Goal: Obtain resource: Download file/media

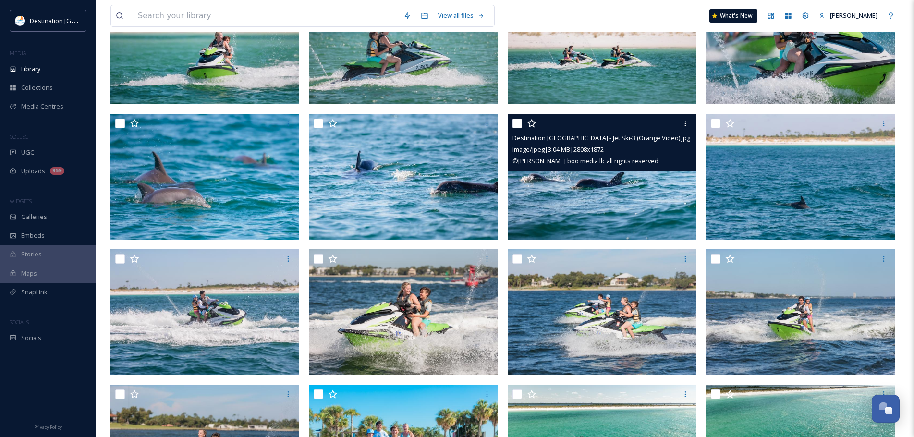
scroll to position [240, 0]
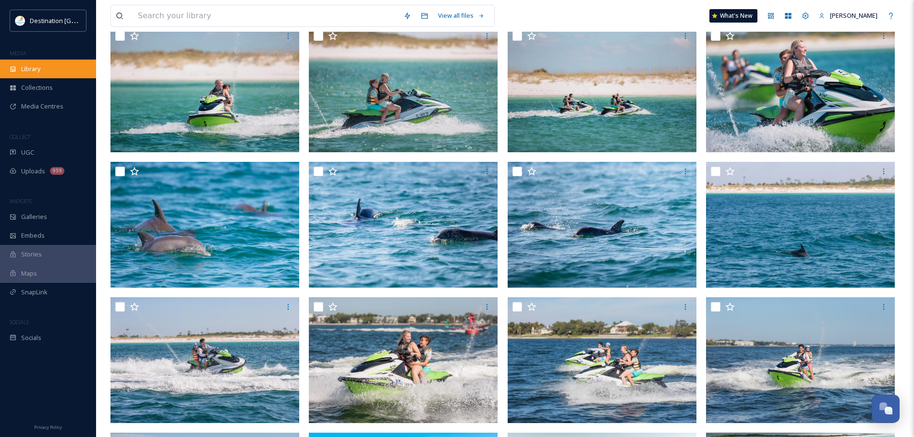
click at [47, 71] on div "Library" at bounding box center [48, 69] width 96 height 19
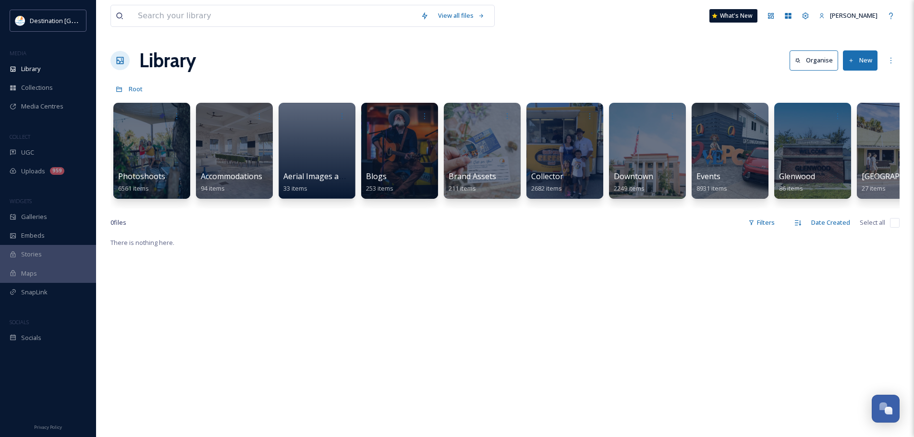
drag, startPoint x: 190, startPoint y: 217, endPoint x: 231, endPoint y: 213, distance: 40.5
click at [231, 213] on div "View all files What's New [PERSON_NAME] Library Organise New Root Your Selectio…" at bounding box center [505, 337] width 818 height 674
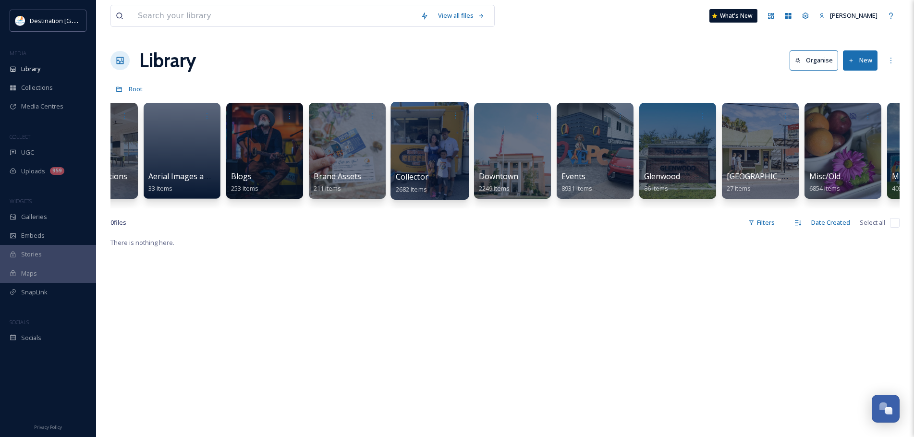
scroll to position [0, 138]
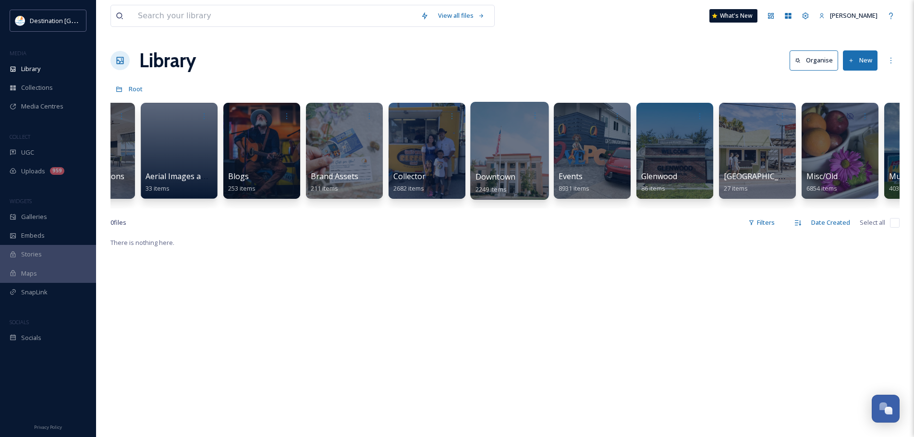
click at [509, 130] on div at bounding box center [509, 151] width 78 height 98
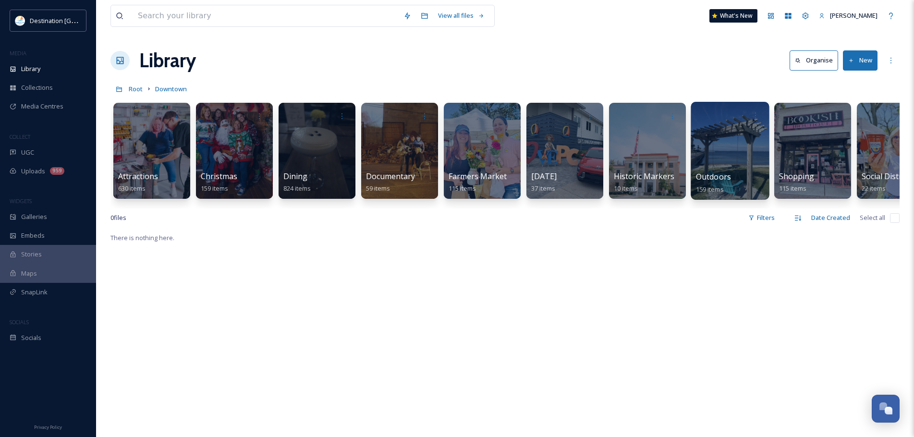
click at [711, 131] on div at bounding box center [730, 151] width 78 height 98
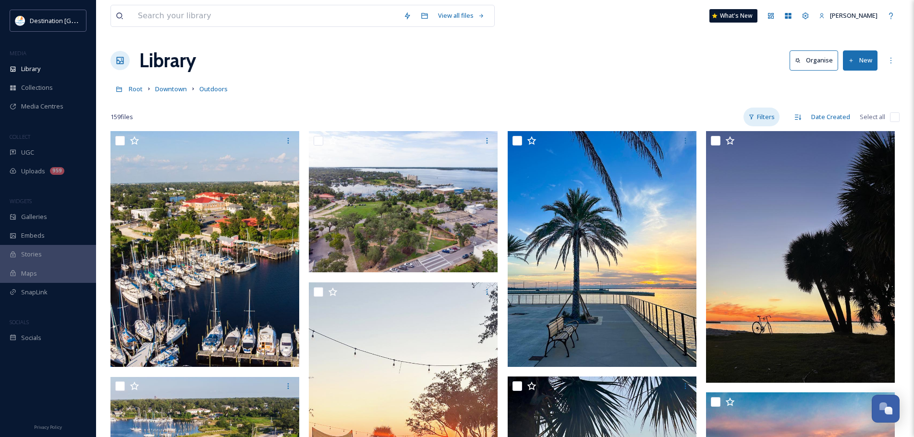
click at [773, 113] on div "Filters" at bounding box center [761, 117] width 36 height 19
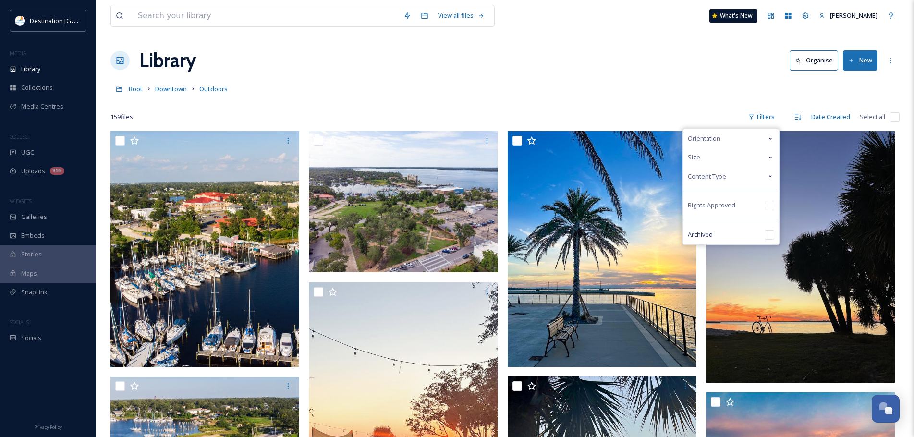
click at [757, 135] on div "Orientation" at bounding box center [731, 138] width 96 height 19
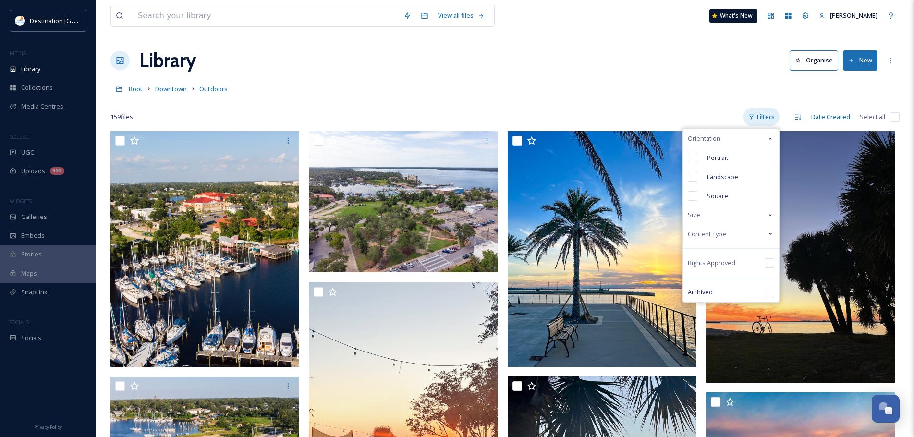
click at [758, 123] on div "Filters" at bounding box center [761, 117] width 36 height 19
click at [757, 139] on div "Orientation" at bounding box center [731, 138] width 96 height 19
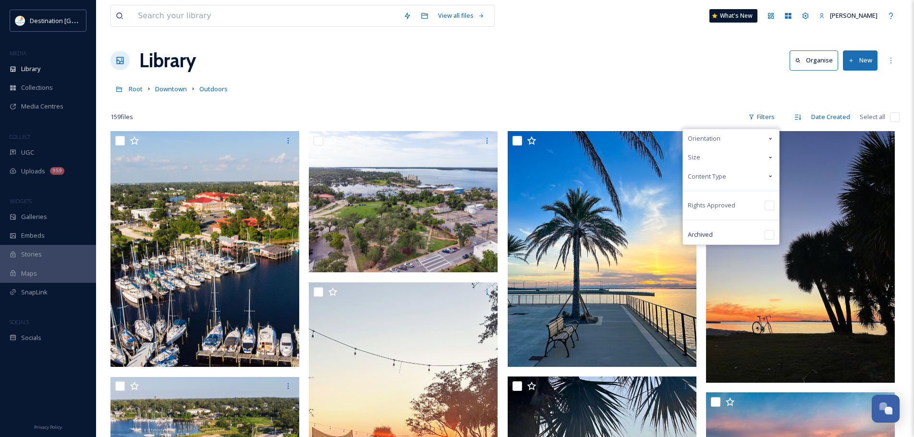
click at [729, 182] on div "Content Type" at bounding box center [731, 176] width 96 height 19
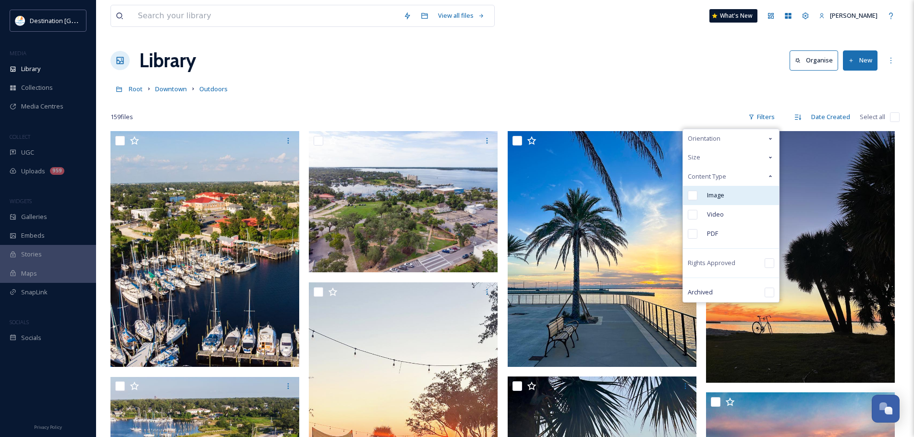
click at [722, 197] on span "Image" at bounding box center [715, 195] width 17 height 9
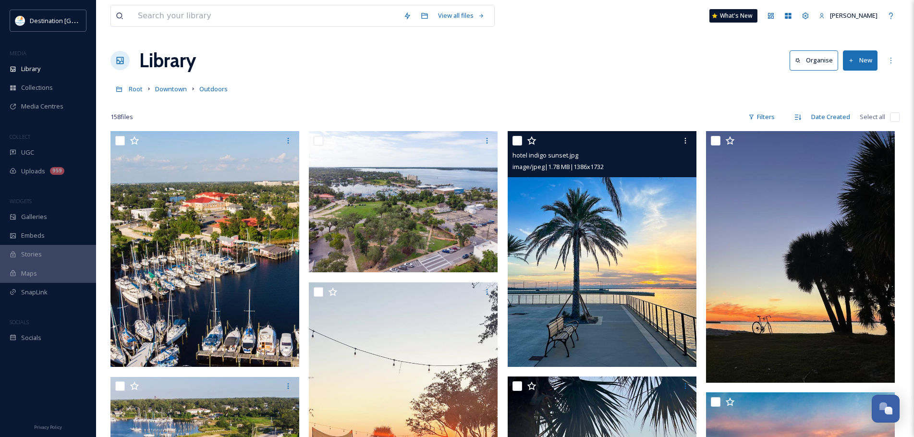
drag, startPoint x: 442, startPoint y: 260, endPoint x: 407, endPoint y: 275, distance: 37.9
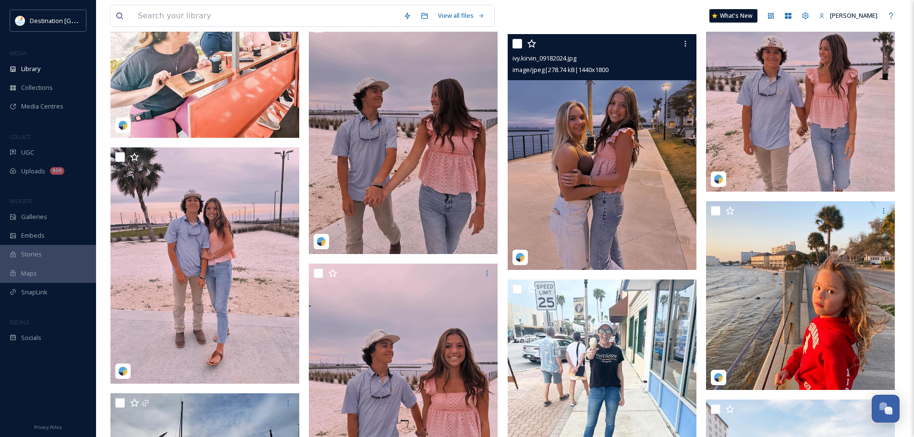
scroll to position [3650, 0]
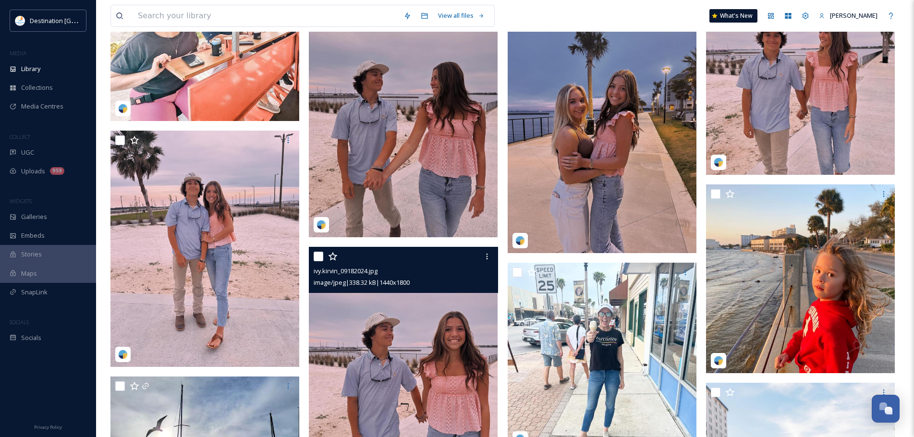
click at [455, 338] on img at bounding box center [403, 365] width 189 height 236
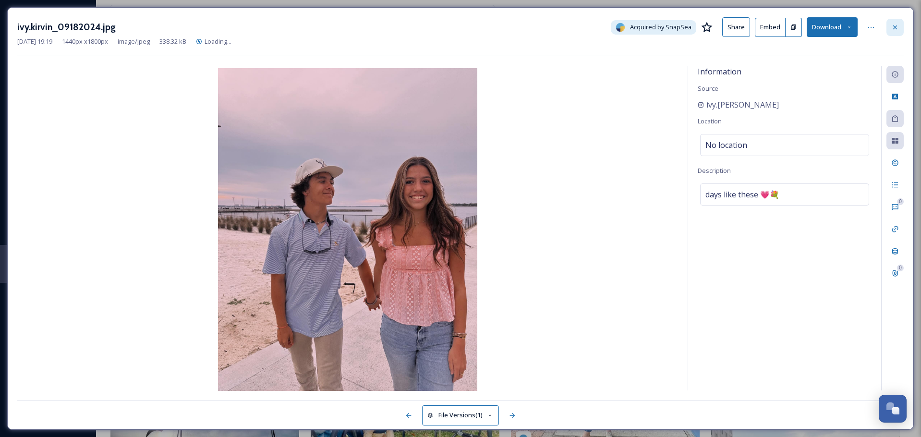
click at [892, 27] on icon at bounding box center [895, 28] width 8 height 8
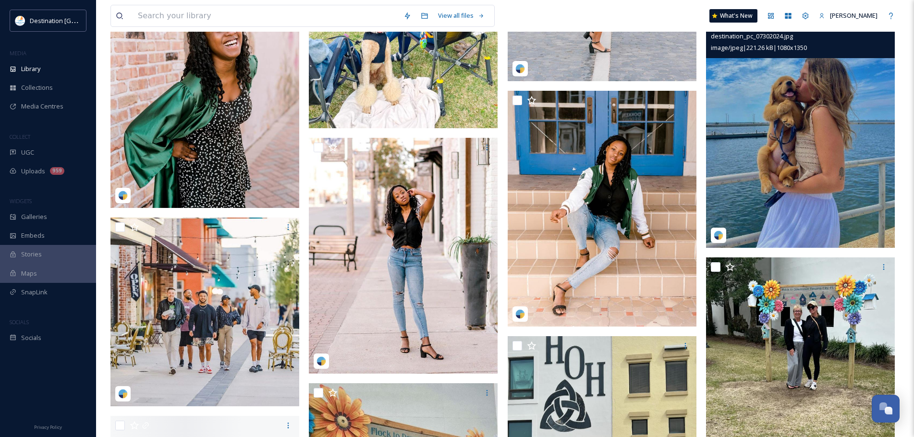
scroll to position [4274, 0]
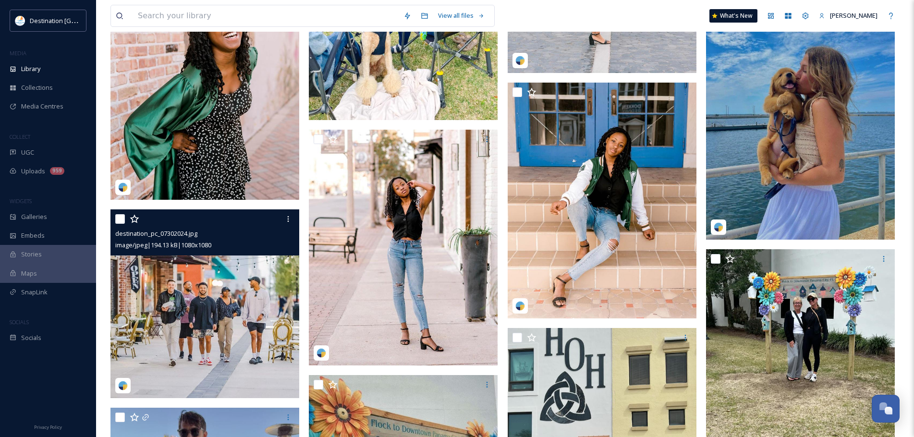
click at [228, 315] on img at bounding box center [204, 303] width 189 height 189
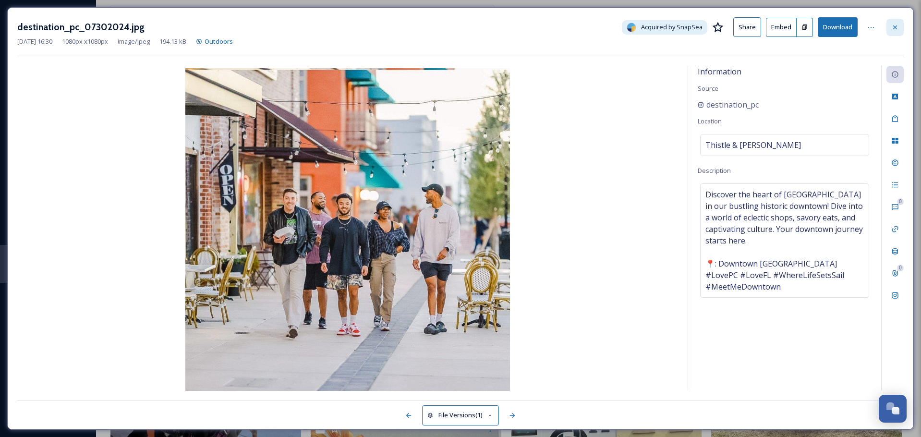
click at [888, 19] on div at bounding box center [894, 27] width 17 height 17
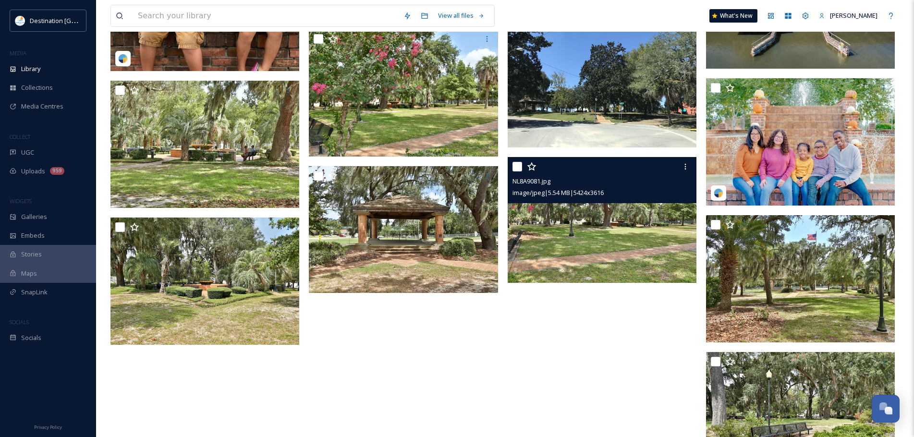
scroll to position [7694, 0]
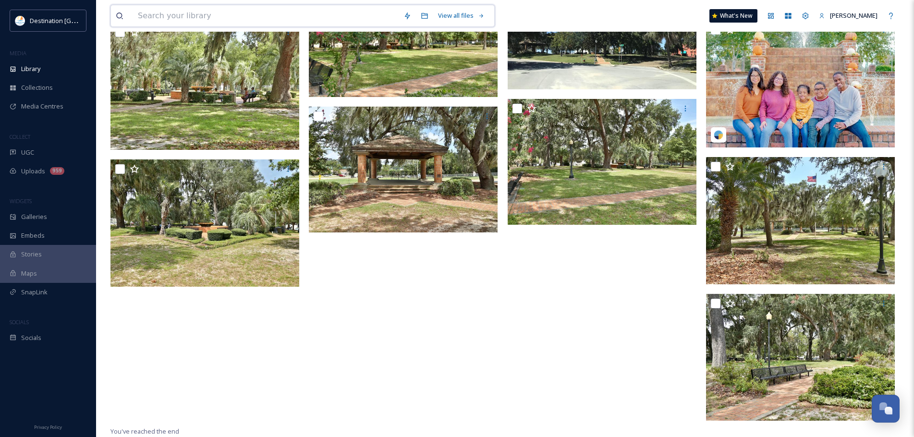
click at [316, 21] on input at bounding box center [266, 15] width 266 height 21
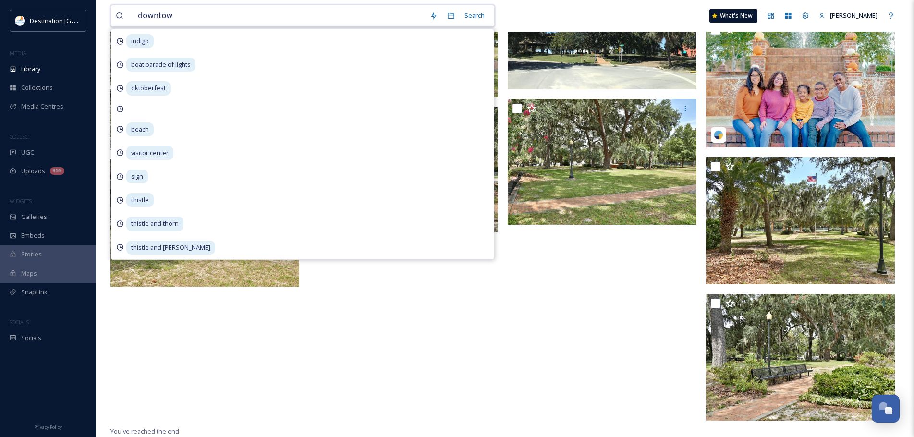
type input "downtown"
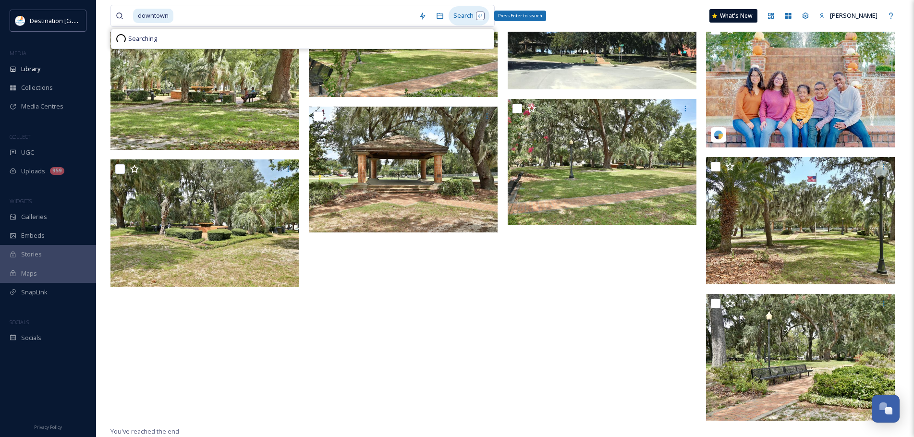
click at [469, 18] on div "Search Press Enter to search" at bounding box center [469, 15] width 41 height 19
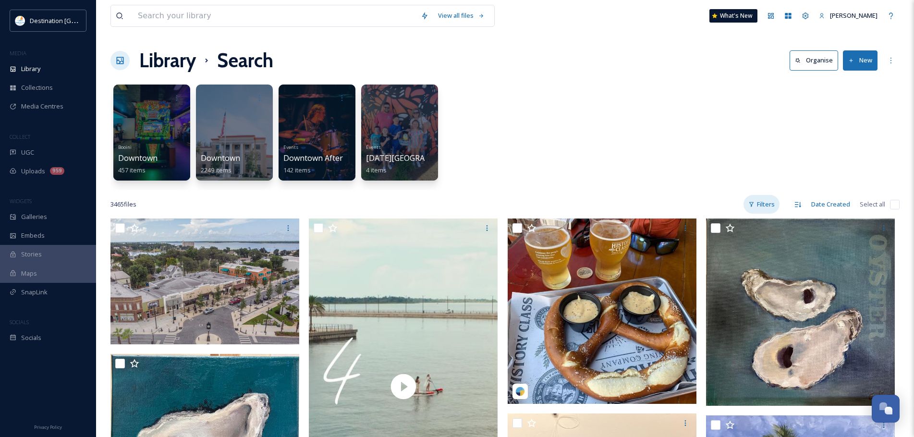
click at [763, 205] on div "Filters" at bounding box center [761, 204] width 36 height 19
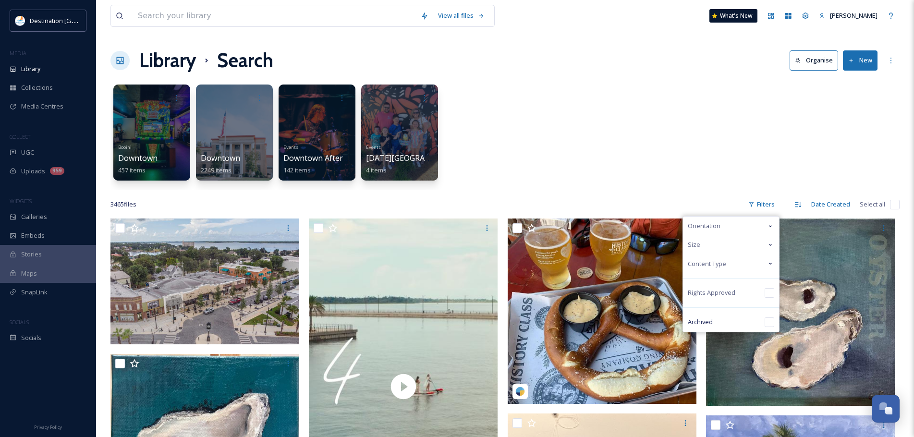
click at [736, 261] on div "Content Type" at bounding box center [731, 264] width 96 height 19
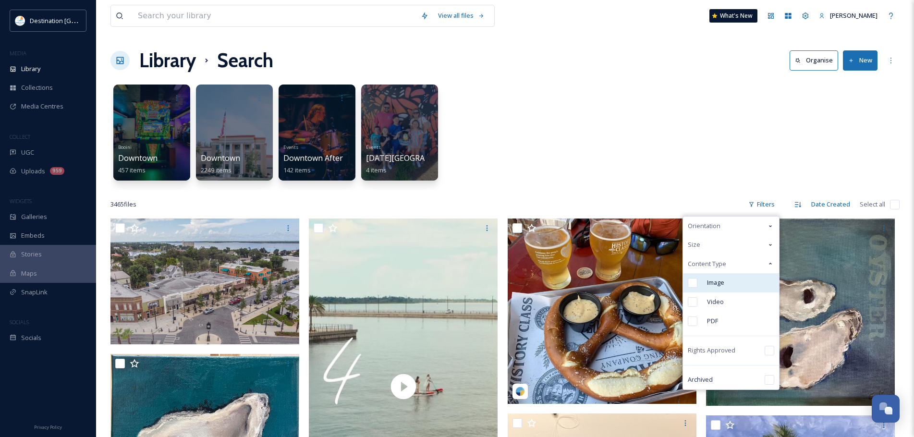
click at [724, 279] on span "Image" at bounding box center [715, 282] width 17 height 9
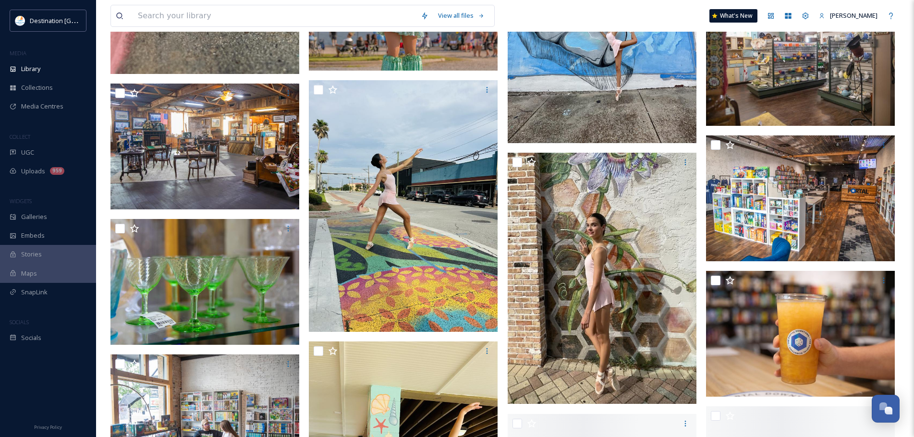
scroll to position [2113, 0]
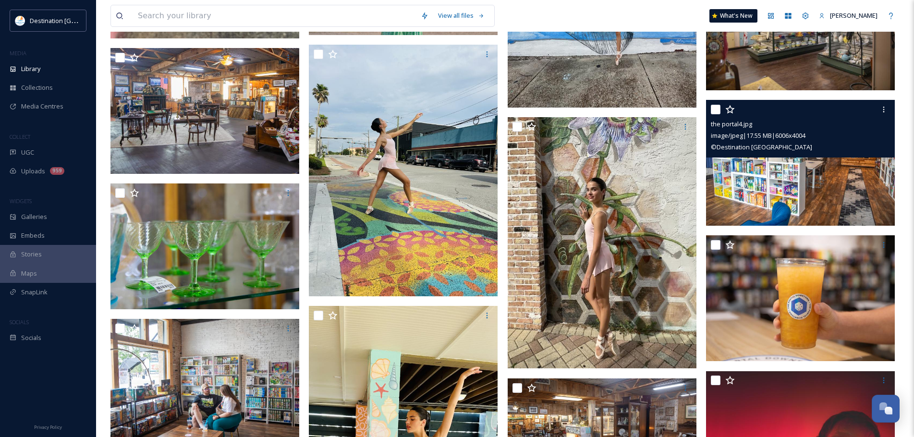
click at [801, 170] on img at bounding box center [800, 163] width 189 height 126
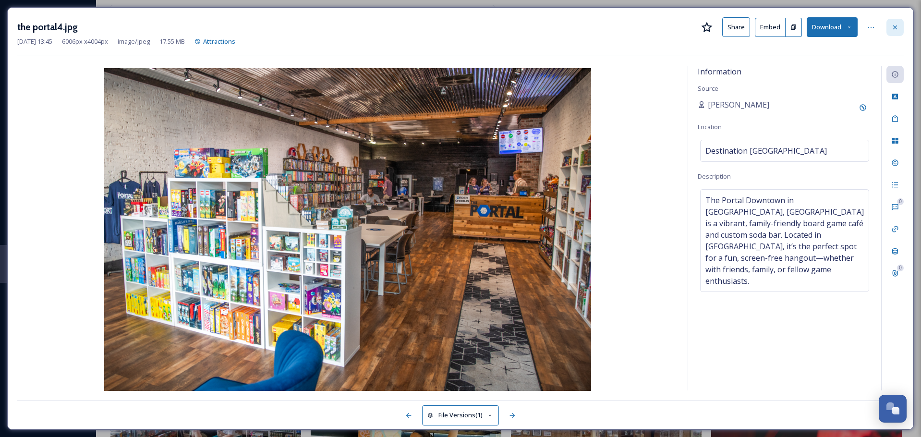
click at [896, 25] on icon at bounding box center [895, 28] width 8 height 8
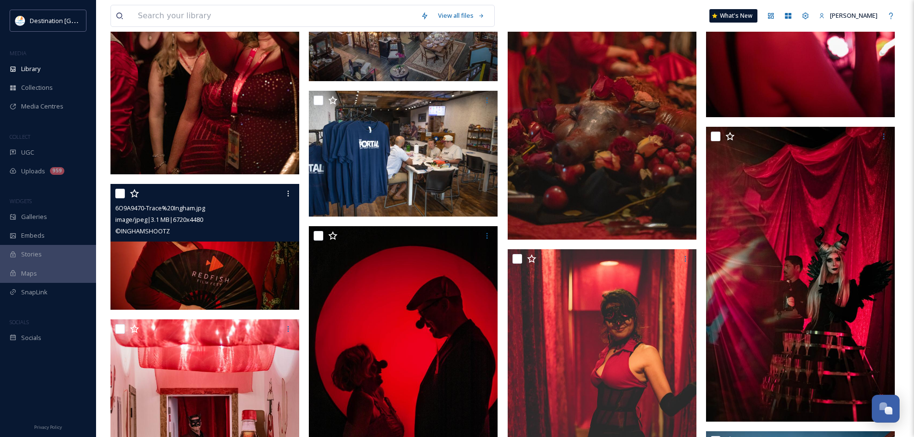
scroll to position [2958, 0]
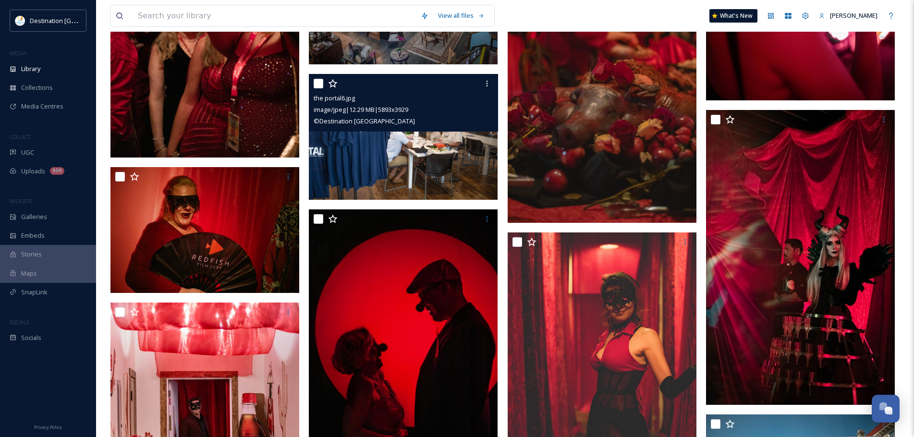
click at [421, 163] on img at bounding box center [403, 137] width 189 height 126
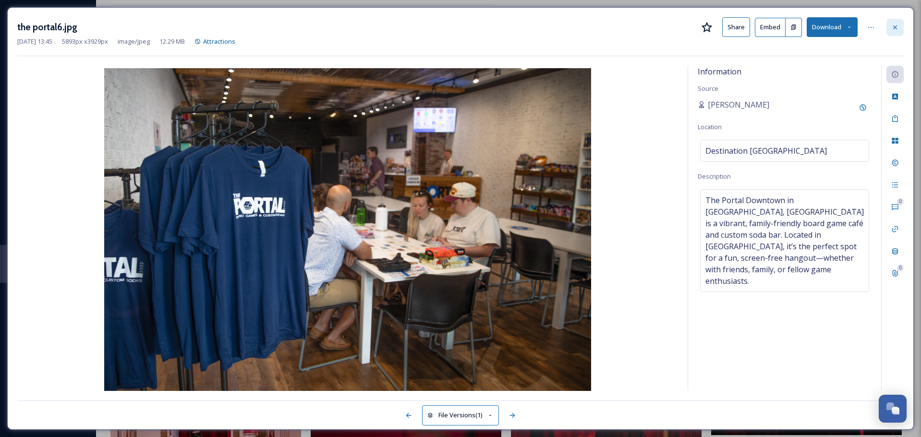
click at [897, 26] on icon at bounding box center [895, 28] width 8 height 8
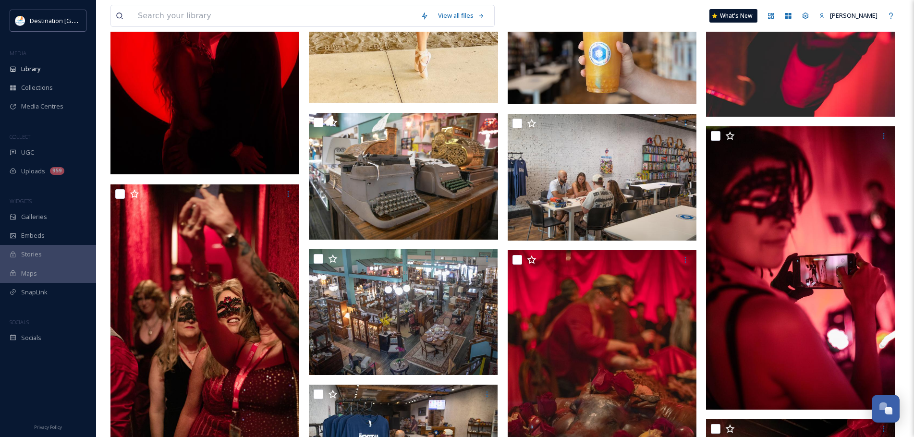
scroll to position [2670, 0]
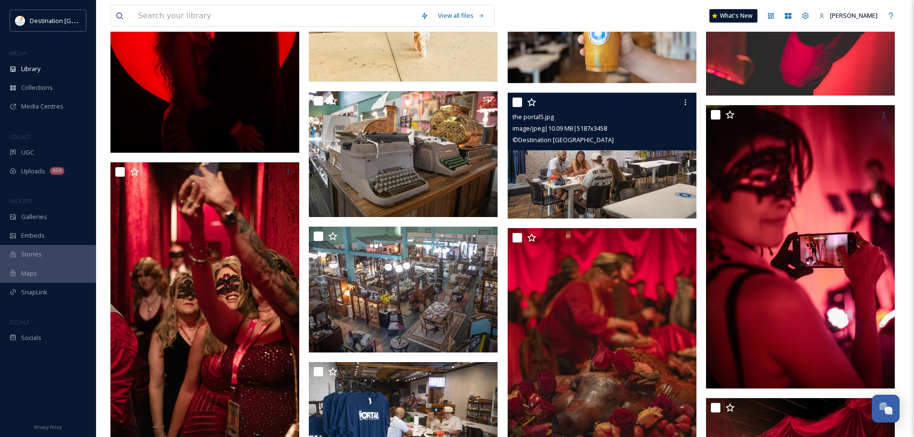
click at [642, 180] on img at bounding box center [602, 155] width 189 height 126
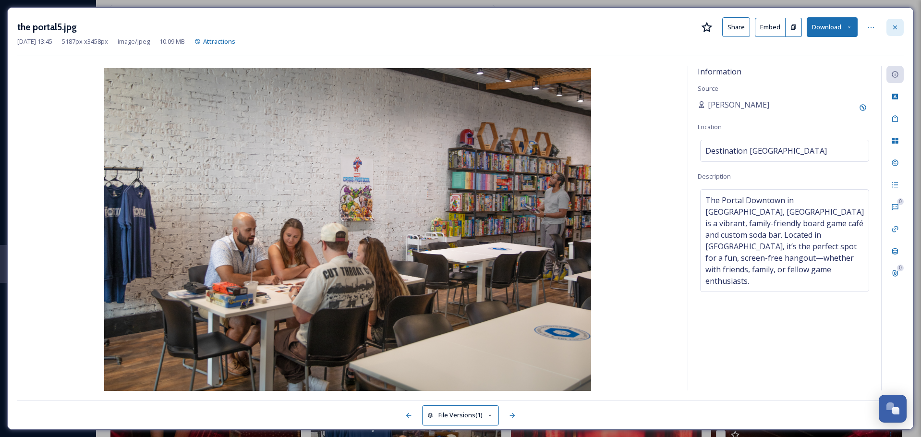
drag, startPoint x: 889, startPoint y: 36, endPoint x: 892, endPoint y: 24, distance: 11.9
click at [892, 24] on icon at bounding box center [895, 28] width 8 height 8
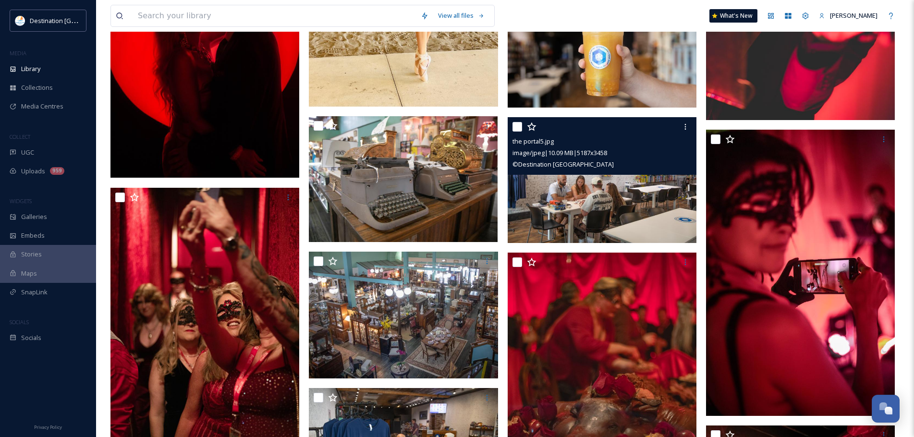
click at [546, 192] on img at bounding box center [602, 180] width 189 height 126
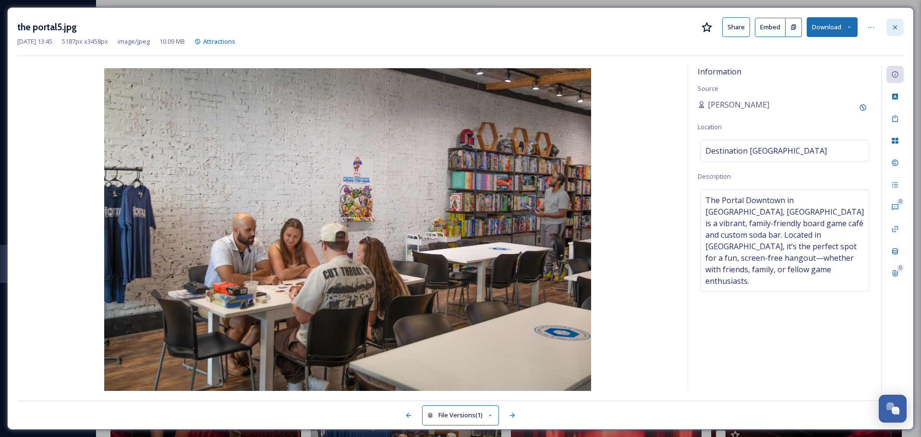
click at [900, 23] on div at bounding box center [894, 27] width 17 height 17
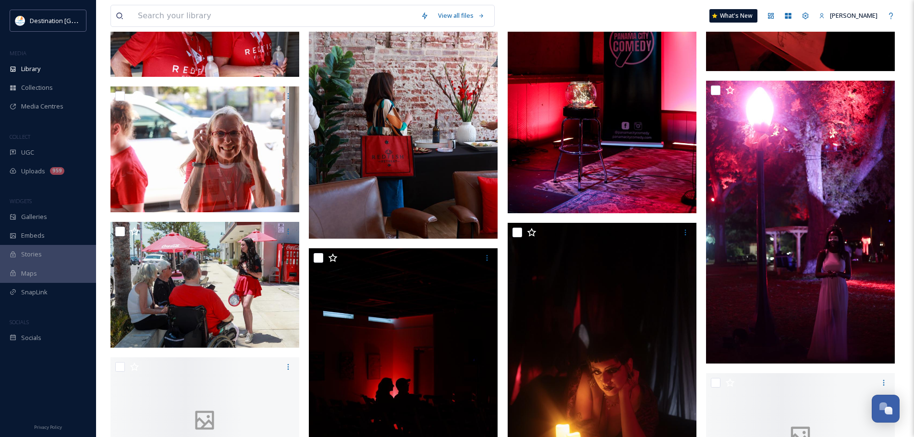
scroll to position [7616, 0]
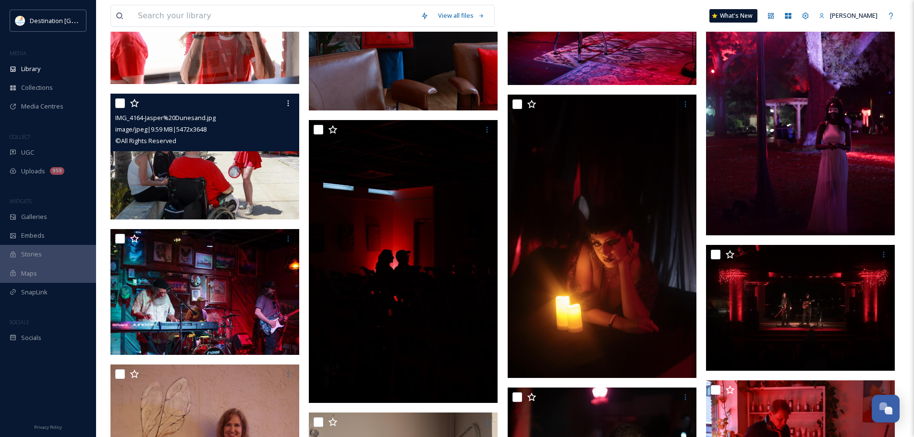
click at [269, 182] on img at bounding box center [204, 157] width 189 height 126
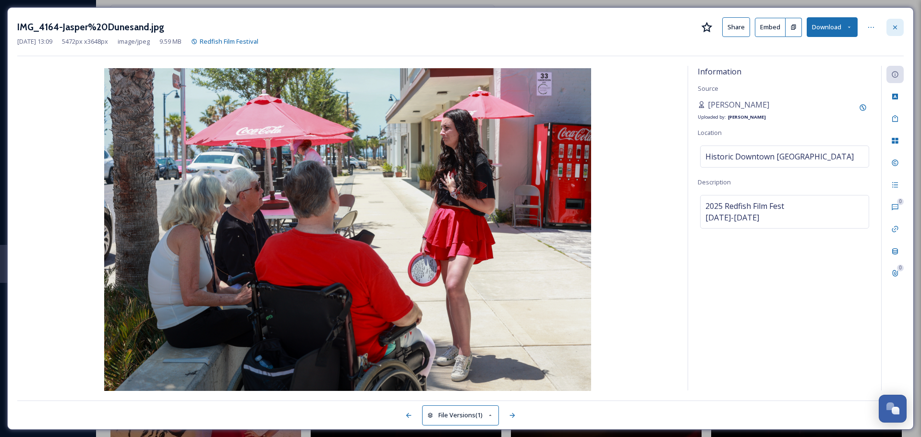
click at [893, 24] on icon at bounding box center [895, 28] width 8 height 8
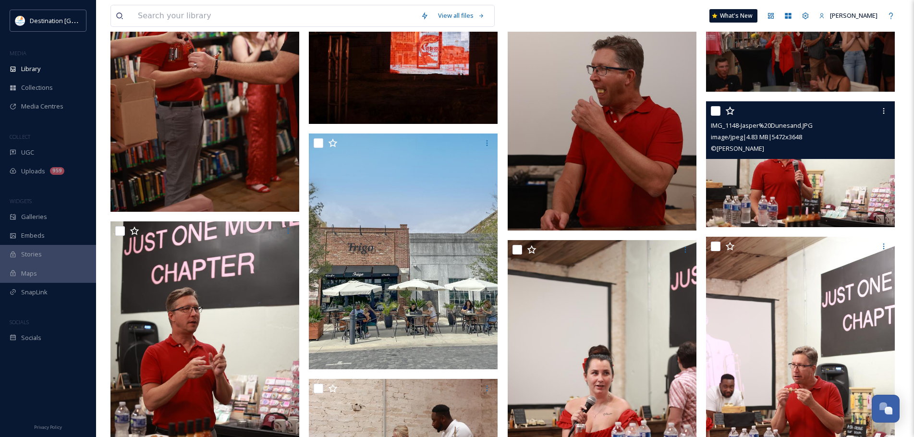
scroll to position [10376, 0]
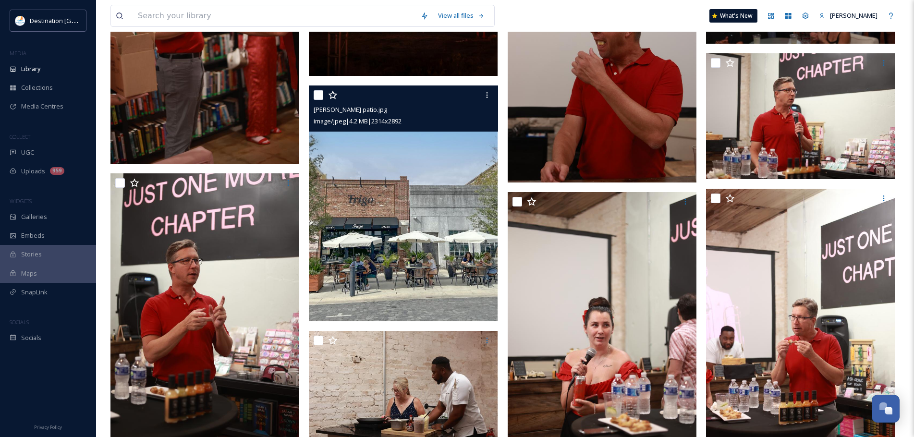
click at [444, 294] on img at bounding box center [403, 203] width 189 height 236
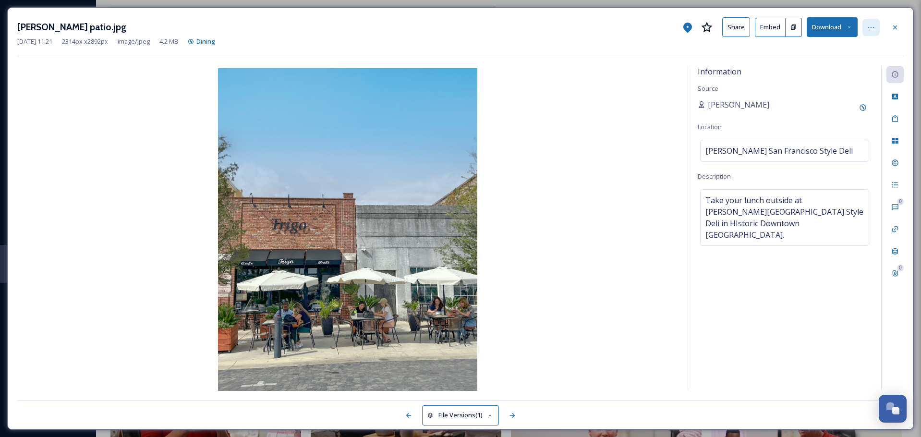
click at [870, 25] on icon at bounding box center [871, 28] width 8 height 8
click at [809, 25] on button "Download" at bounding box center [832, 27] width 51 height 20
click at [823, 30] on button "Download" at bounding box center [832, 27] width 51 height 20
click at [798, 48] on span "Download Original (2314 x 2892)" at bounding box center [807, 49] width 91 height 9
click at [825, 21] on button "Download" at bounding box center [832, 27] width 51 height 20
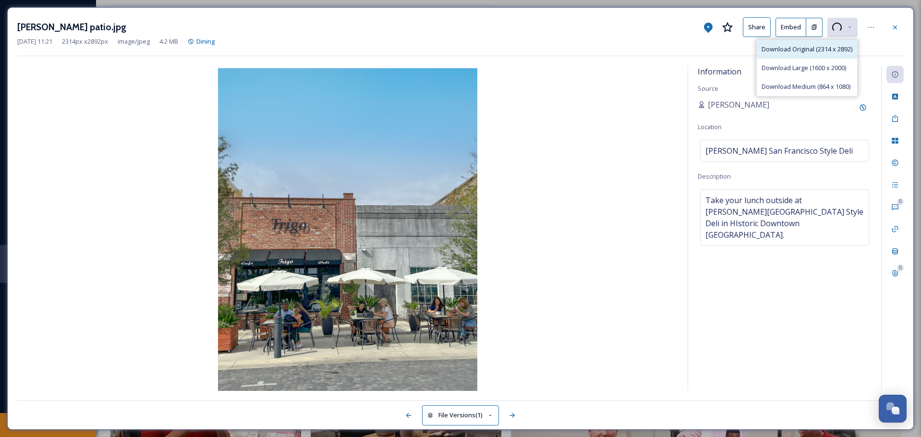
click at [803, 53] on span "Download Original (2314 x 2892)" at bounding box center [807, 49] width 91 height 9
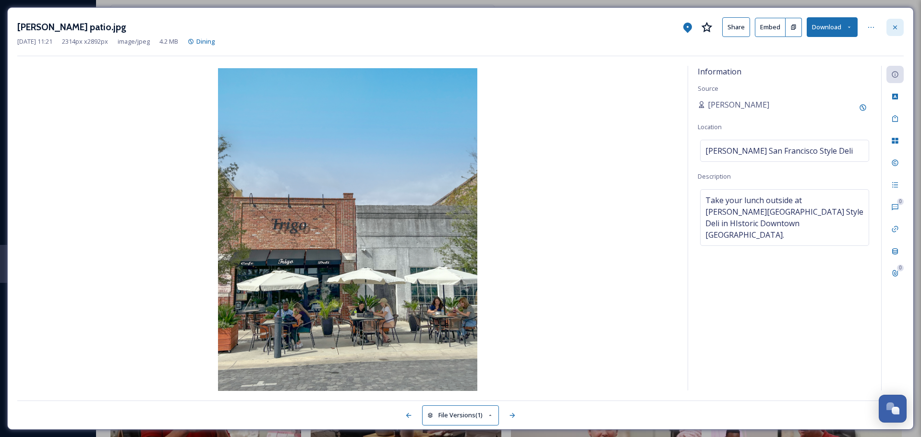
click at [892, 31] on icon at bounding box center [895, 28] width 8 height 8
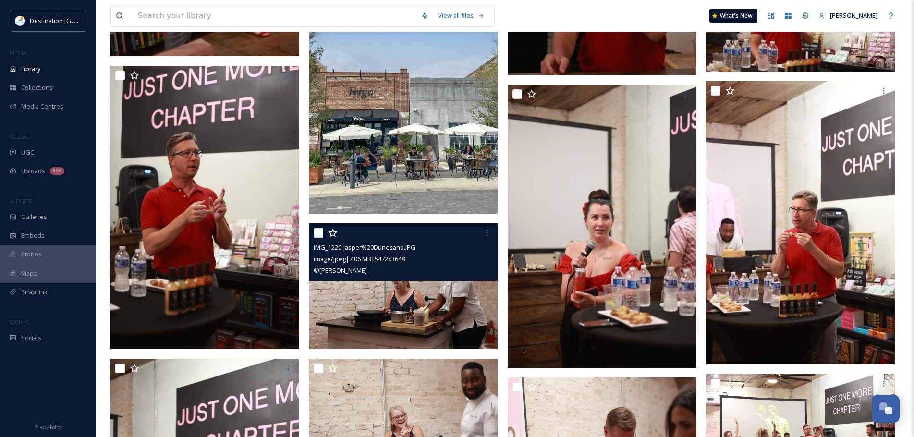
click at [434, 121] on img at bounding box center [403, 96] width 189 height 236
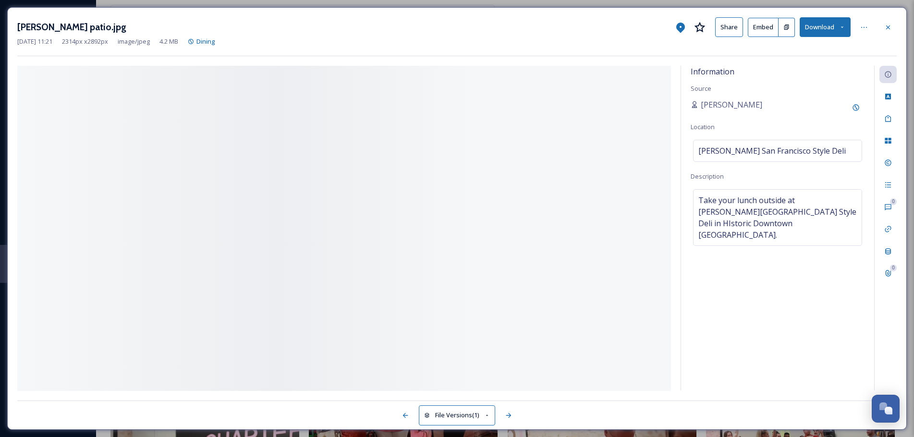
scroll to position [10472, 0]
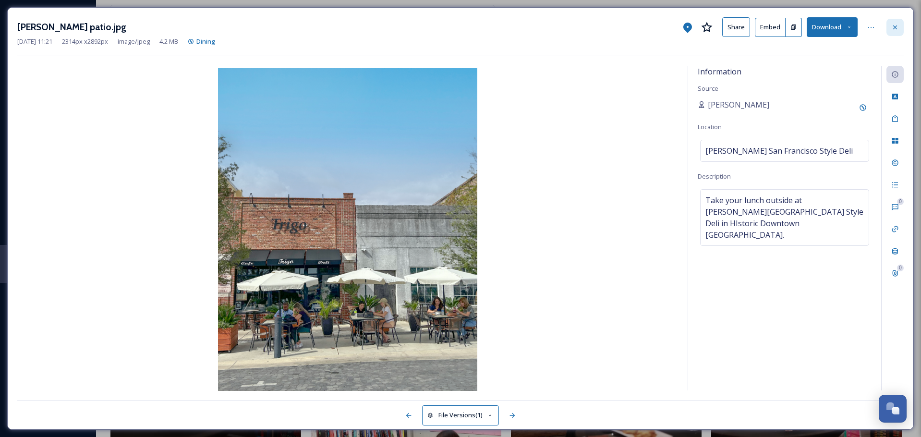
click at [898, 32] on div at bounding box center [894, 27] width 17 height 17
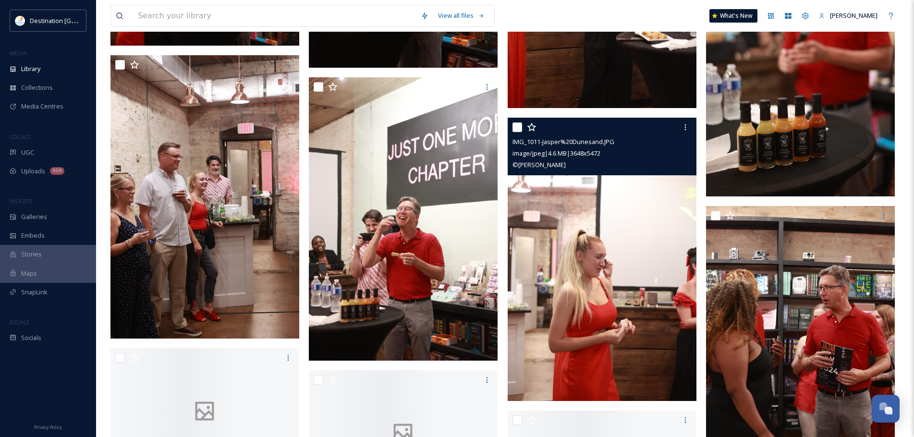
scroll to position [13306, 0]
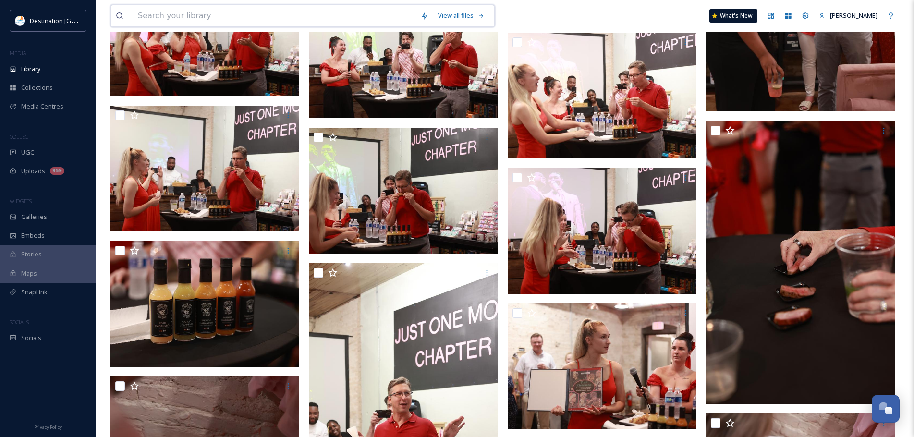
click at [290, 20] on input at bounding box center [274, 15] width 283 height 21
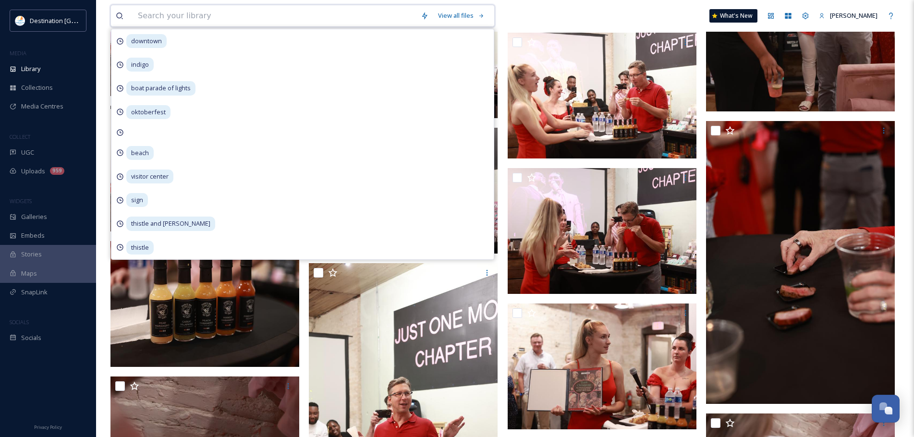
click at [178, 10] on input at bounding box center [274, 15] width 283 height 21
click at [178, 11] on input at bounding box center [274, 15] width 283 height 21
click at [174, 23] on input at bounding box center [274, 15] width 283 height 21
click at [171, 18] on input at bounding box center [274, 15] width 283 height 21
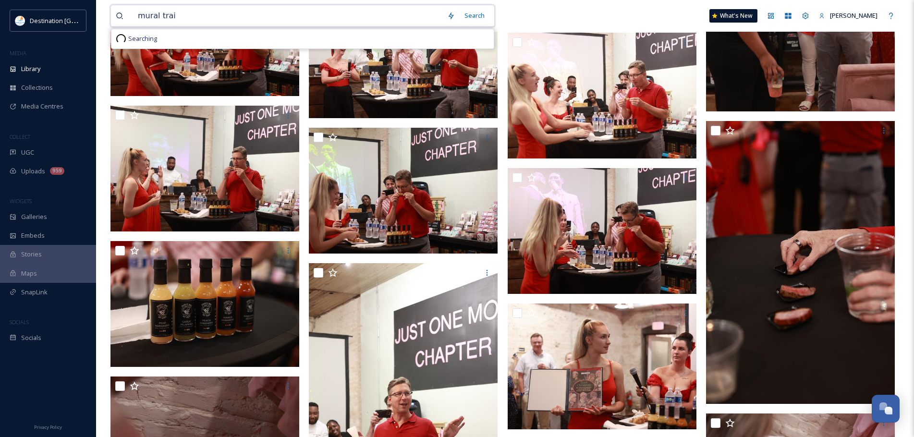
type input "mural trail"
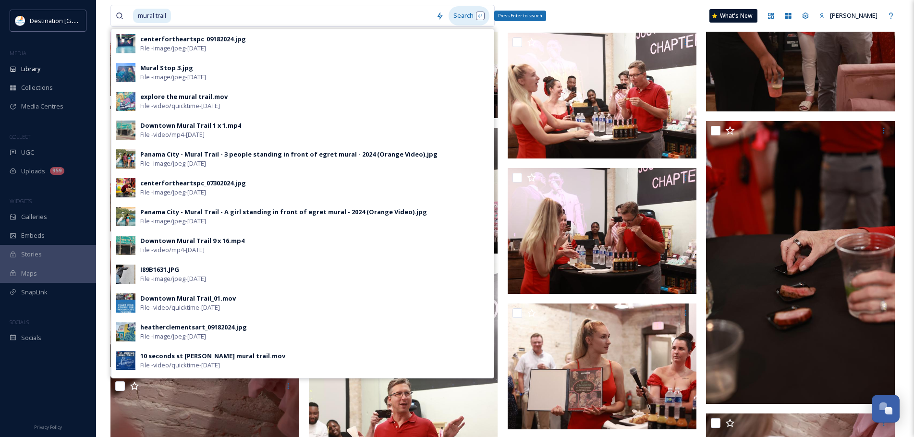
click at [468, 18] on div "Search Press Enter to search" at bounding box center [469, 15] width 41 height 19
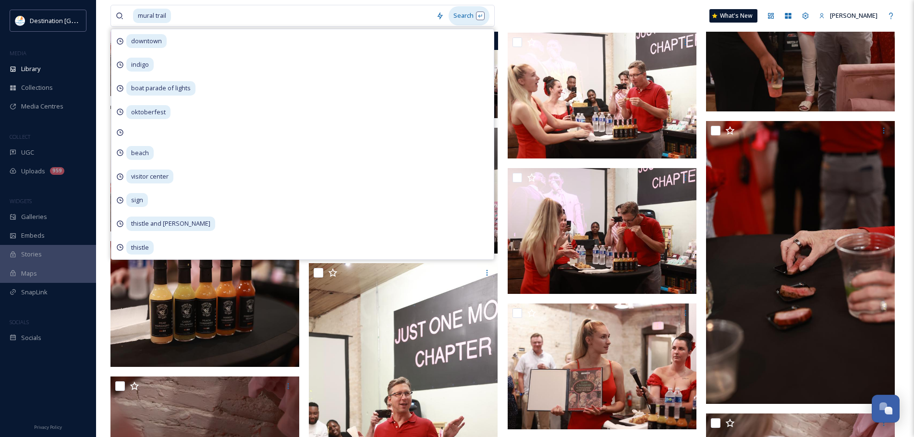
click at [461, 8] on div "Search" at bounding box center [469, 15] width 41 height 19
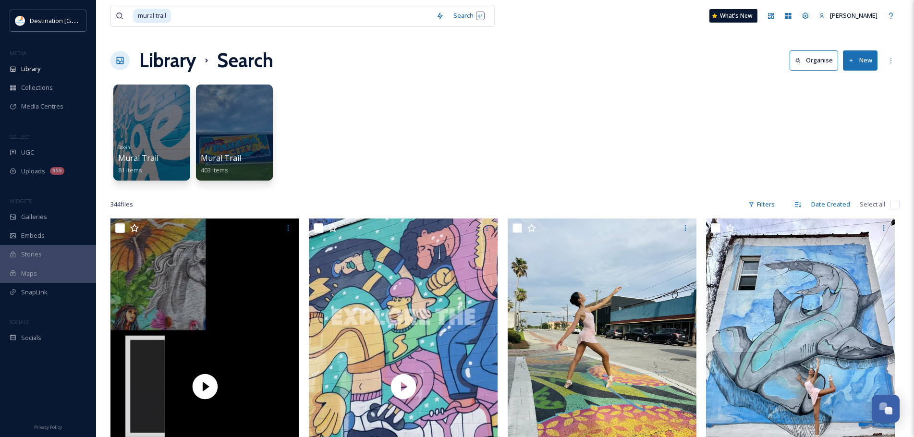
click at [763, 203] on div "Filters" at bounding box center [761, 204] width 36 height 19
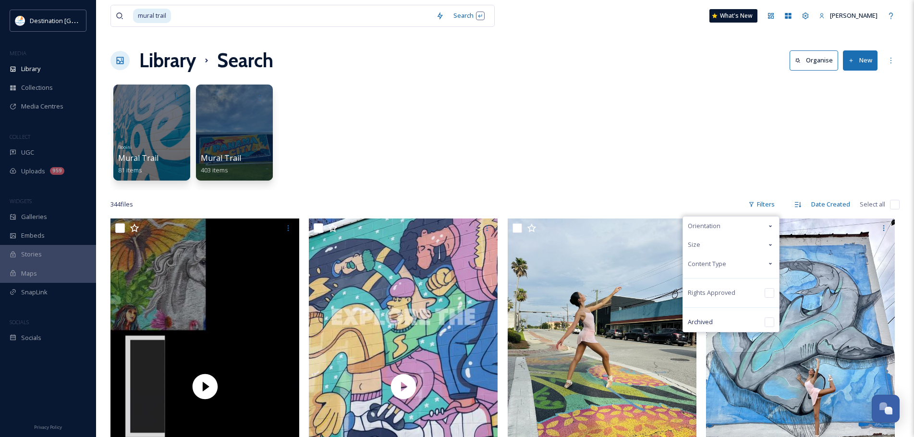
click at [733, 226] on div "Orientation" at bounding box center [731, 226] width 96 height 19
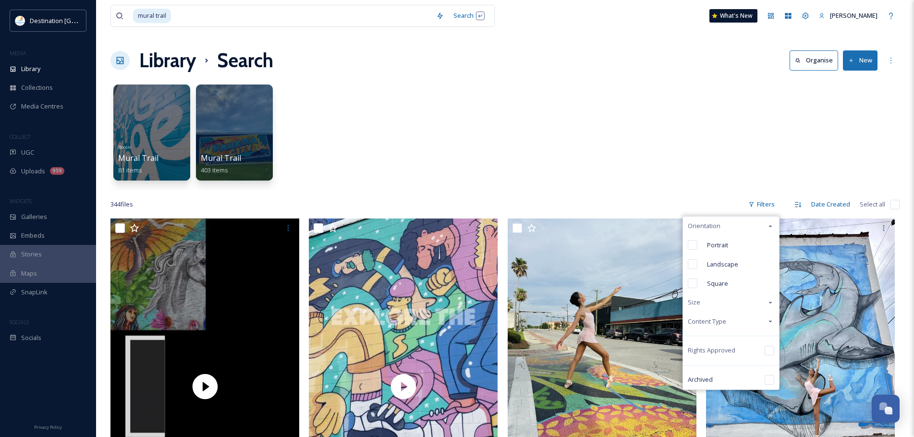
click at [716, 323] on span "Content Type" at bounding box center [707, 321] width 38 height 9
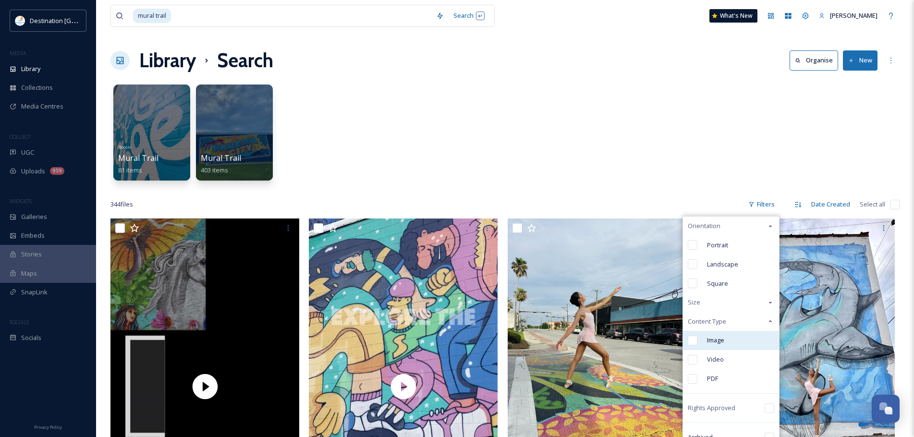
click at [712, 342] on span "Image" at bounding box center [715, 340] width 17 height 9
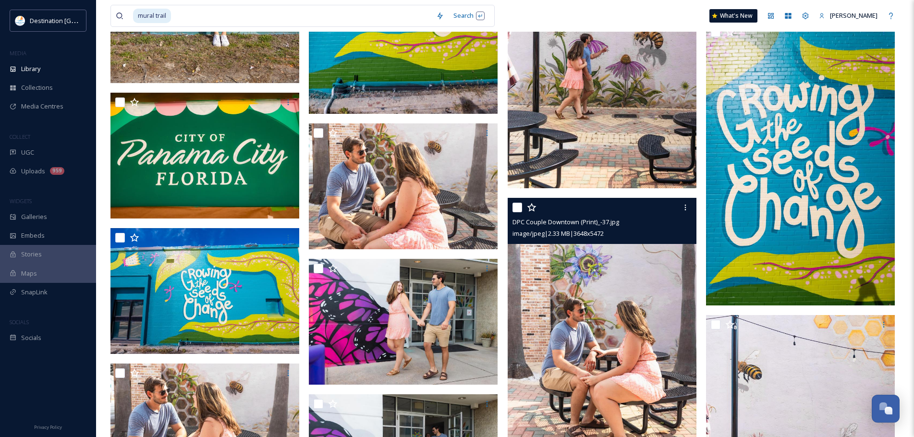
scroll to position [6243, 0]
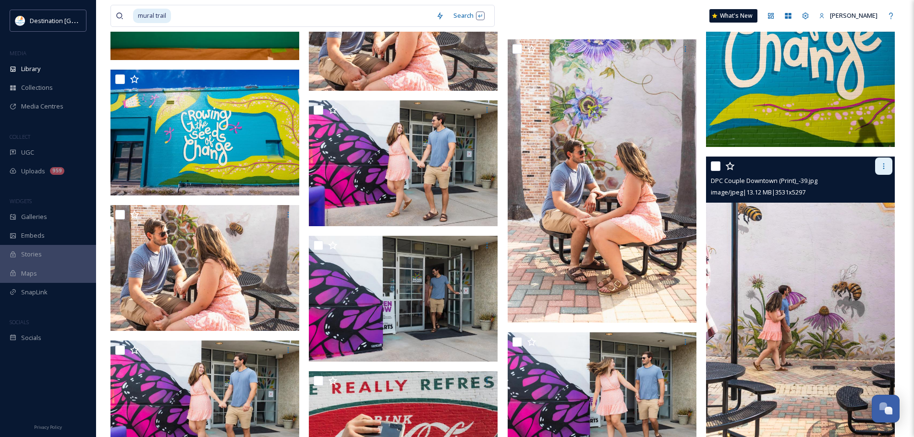
click at [884, 165] on icon at bounding box center [884, 166] width 8 height 8
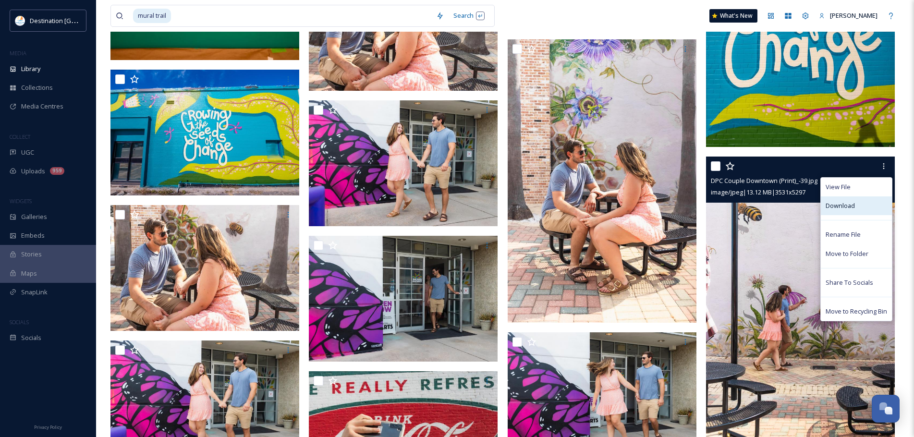
click at [861, 203] on div "Download" at bounding box center [856, 205] width 71 height 19
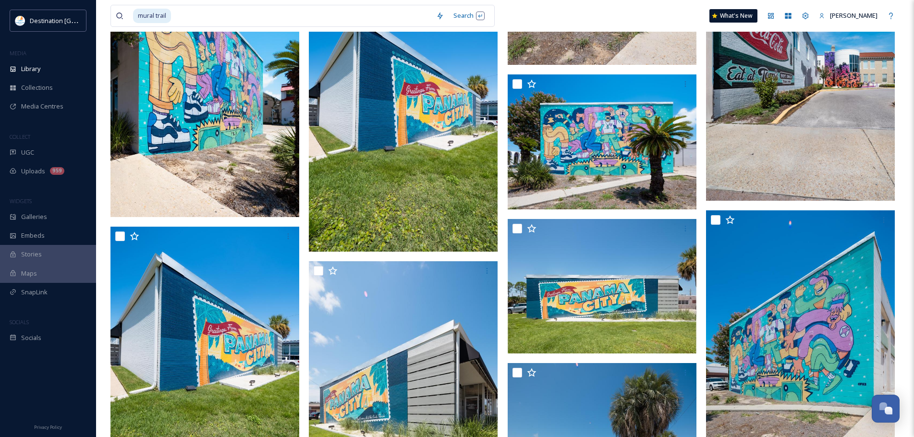
scroll to position [8980, 0]
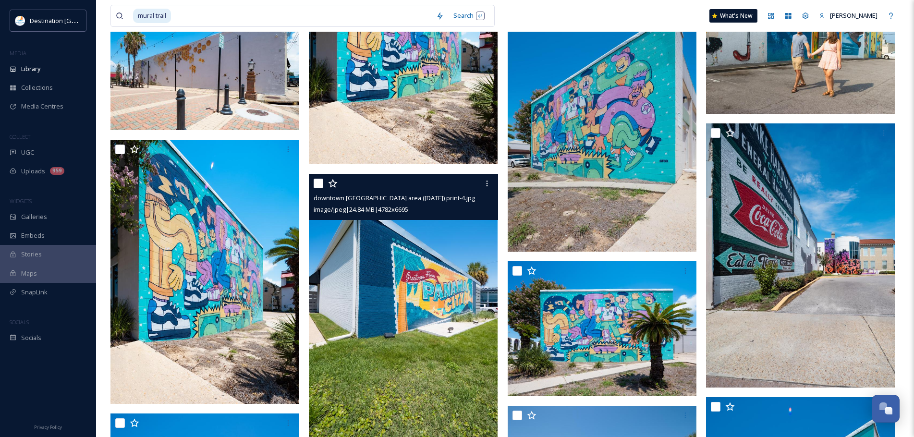
click at [395, 317] on img at bounding box center [403, 306] width 189 height 264
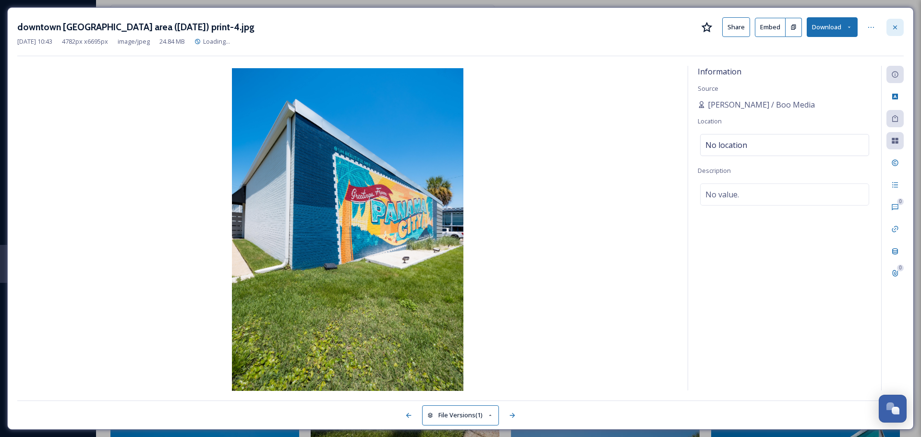
click at [900, 24] on div at bounding box center [894, 27] width 17 height 17
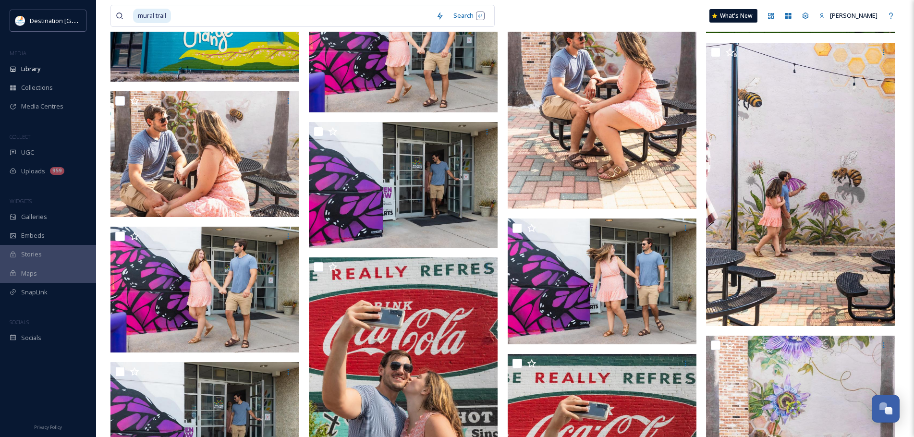
scroll to position [6339, 0]
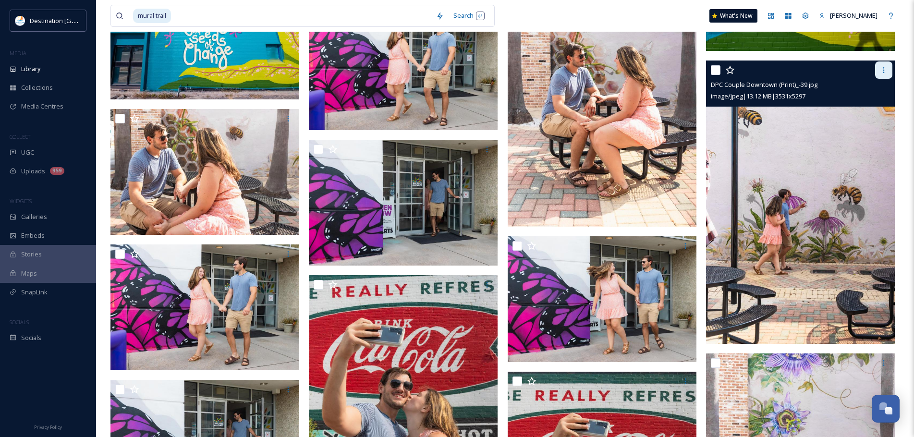
click at [884, 72] on icon at bounding box center [884, 70] width 8 height 8
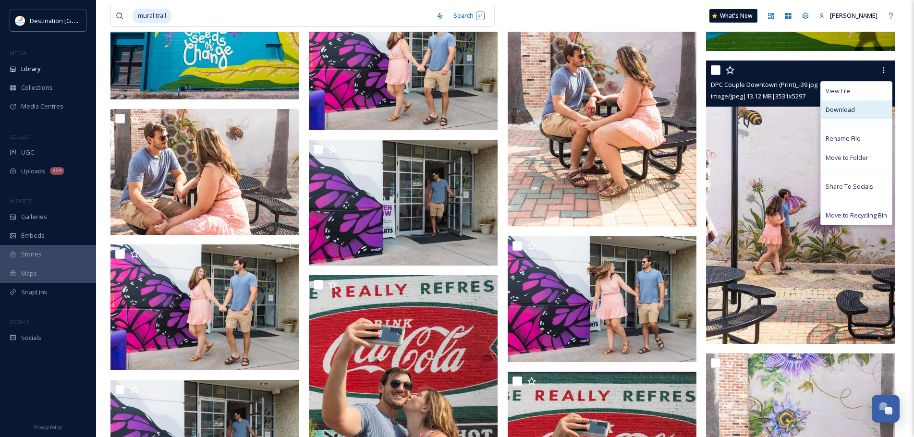
click at [844, 109] on span "Download" at bounding box center [840, 109] width 29 height 9
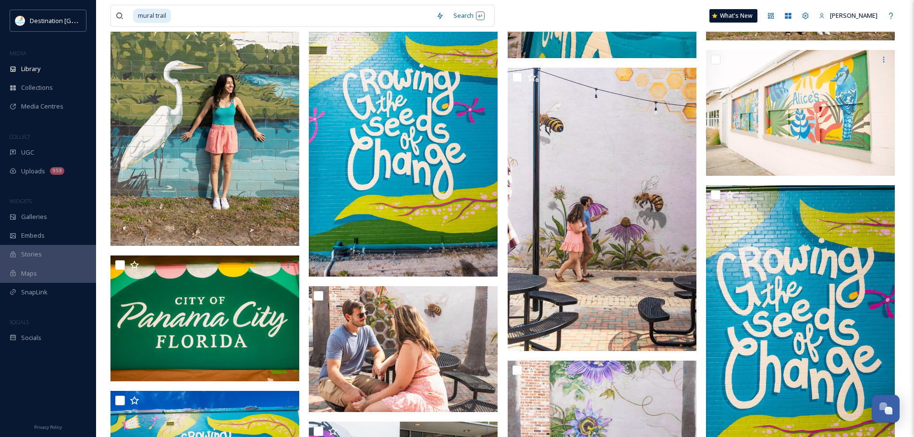
scroll to position [5811, 0]
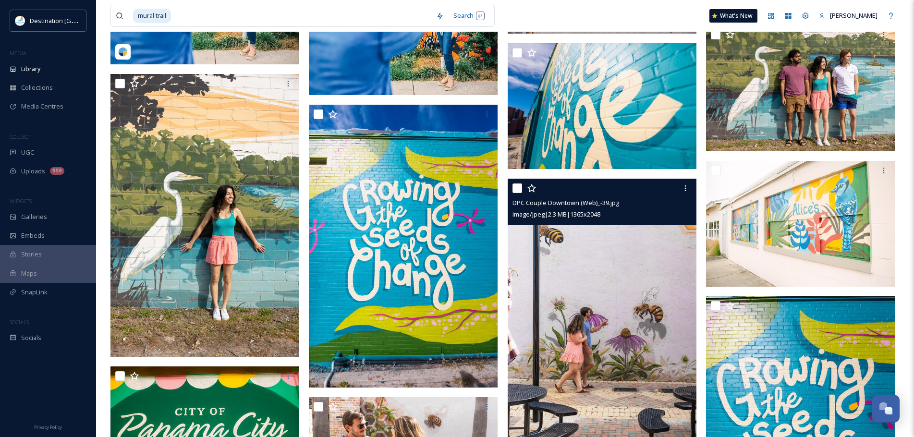
click at [665, 271] on img at bounding box center [602, 320] width 189 height 283
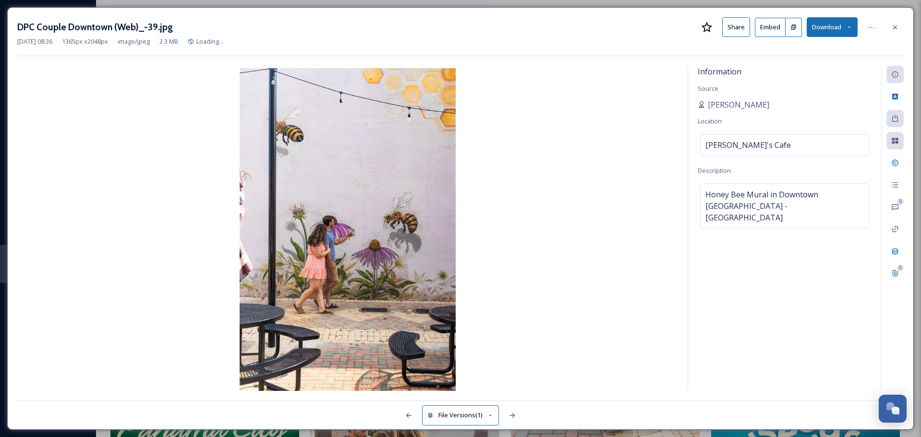
click at [819, 20] on button "Download" at bounding box center [832, 27] width 51 height 20
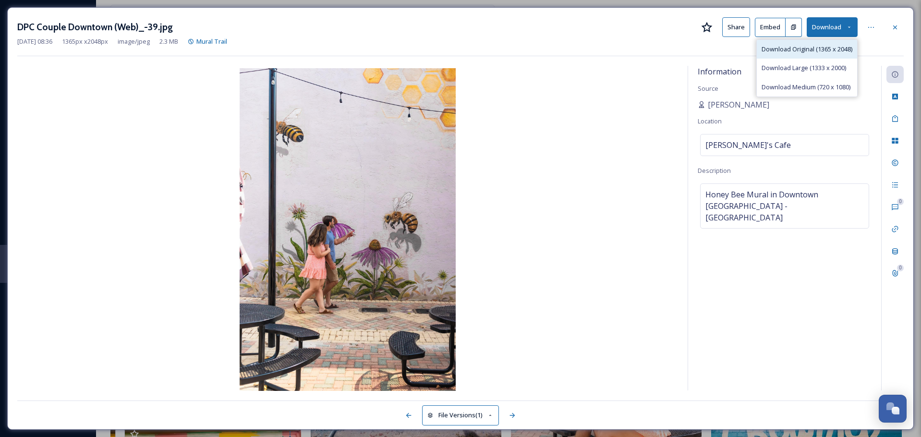
click at [805, 53] on span "Download Original (1365 x 2048)" at bounding box center [807, 49] width 91 height 9
click at [810, 29] on button "Download" at bounding box center [832, 27] width 51 height 20
click at [809, 48] on span "Download Original (1365 x 2048)" at bounding box center [807, 49] width 91 height 9
drag, startPoint x: 887, startPoint y: 27, endPoint x: 906, endPoint y: 24, distance: 18.6
click at [887, 27] on div at bounding box center [894, 27] width 17 height 17
